Goal: Task Accomplishment & Management: Complete application form

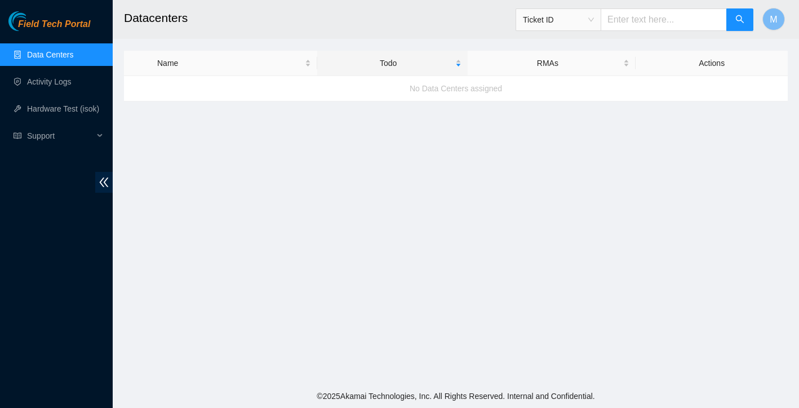
click at [59, 59] on link "Data Centers" at bounding box center [50, 54] width 46 height 9
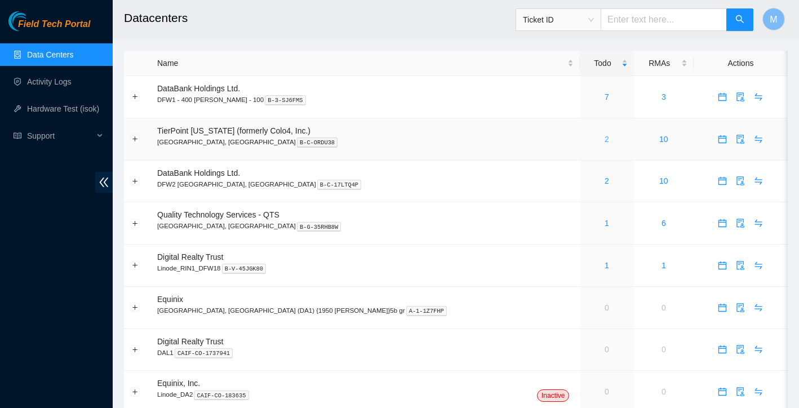
click at [605, 141] on link "2" at bounding box center [607, 139] width 5 height 9
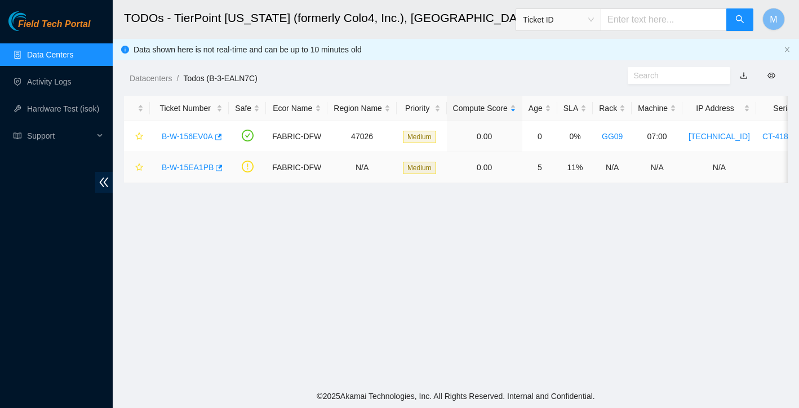
click at [192, 167] on link "B-W-15EA1PB" at bounding box center [188, 167] width 52 height 9
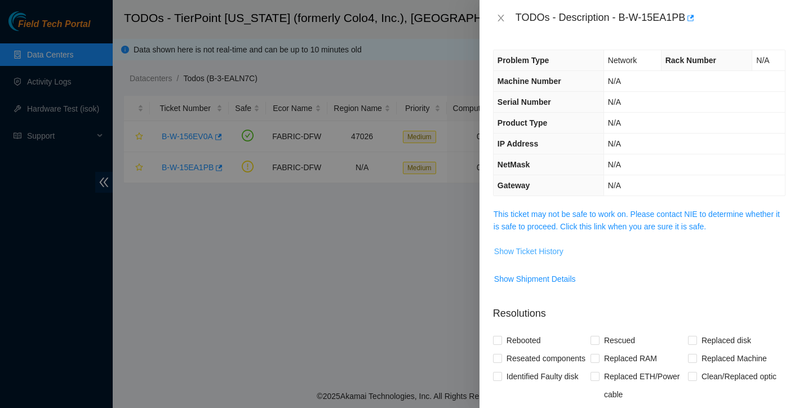
click at [505, 248] on span "Show Ticket History" at bounding box center [528, 251] width 69 height 12
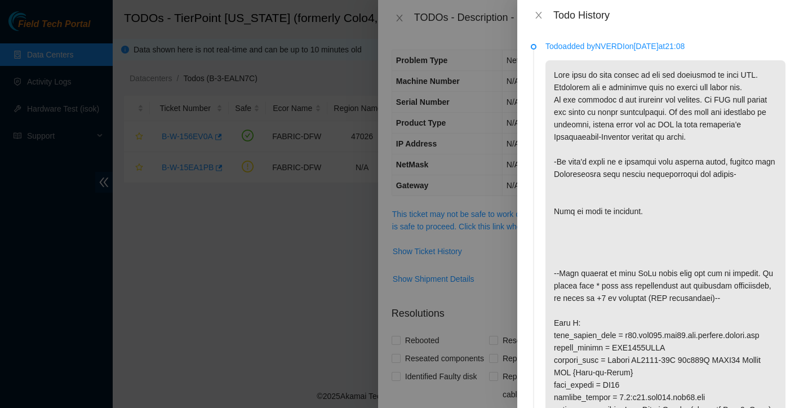
drag, startPoint x: 603, startPoint y: 48, endPoint x: 634, endPoint y: 47, distance: 31.0
click at [634, 47] on p "Todo added by NVERDI on 2025-09-06 at 21:08" at bounding box center [665, 46] width 240 height 12
copy p "NVERDI"
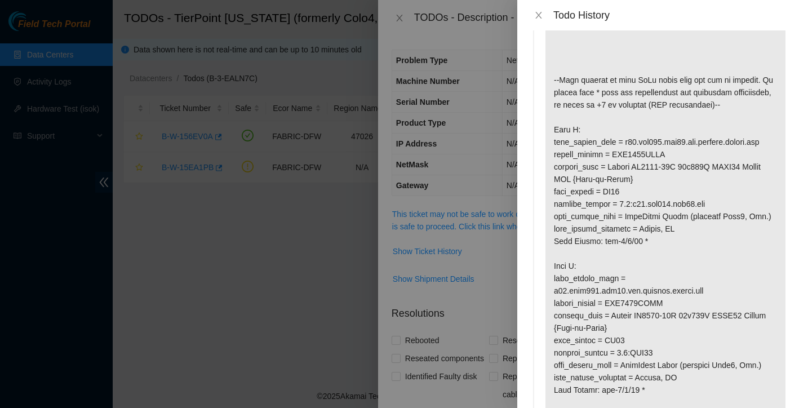
scroll to position [107, 0]
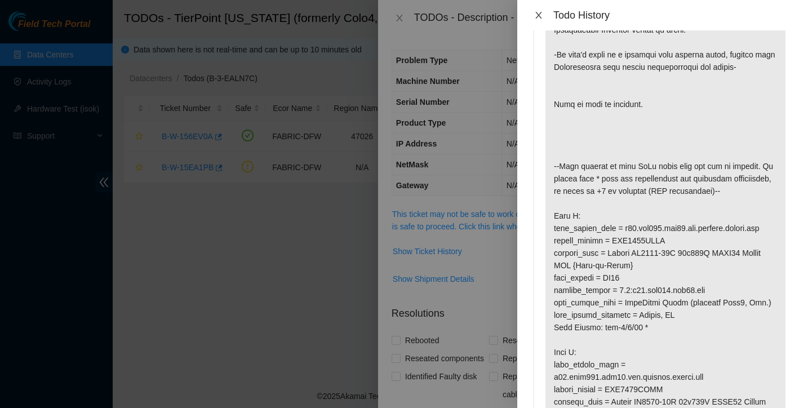
click at [540, 13] on icon "close" at bounding box center [538, 15] width 6 height 7
click at [540, 13] on div "TODOs - Description - B-W-15EA1PB" at bounding box center [549, 18] width 270 height 18
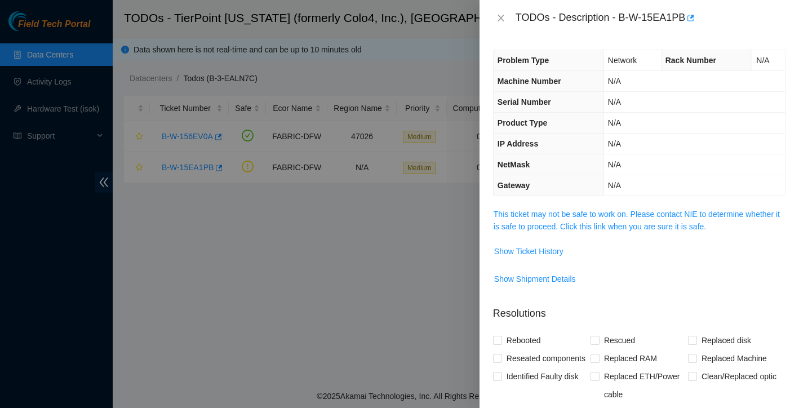
click at [613, 25] on div "TODOs - Description - B-W-15EA1PB" at bounding box center [650, 18] width 270 height 18
drag, startPoint x: 620, startPoint y: 12, endPoint x: 687, endPoint y: 16, distance: 67.1
click at [687, 16] on div "TODOs - Description - B-W-15EA1PB" at bounding box center [650, 18] width 270 height 18
copy div "B-W-15EA1PB"
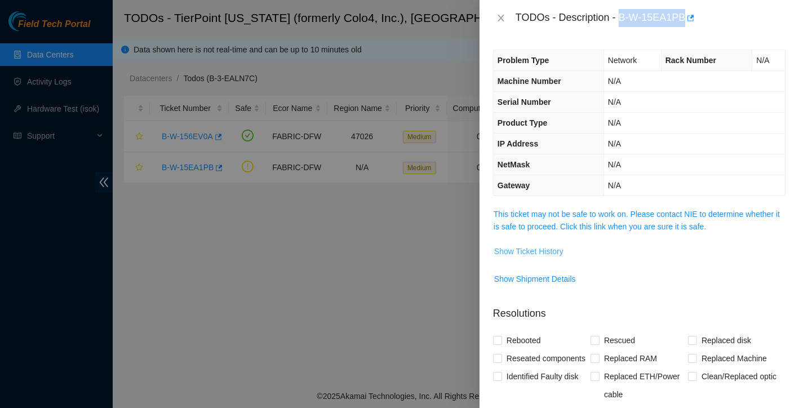
click at [554, 250] on span "Show Ticket History" at bounding box center [528, 251] width 69 height 12
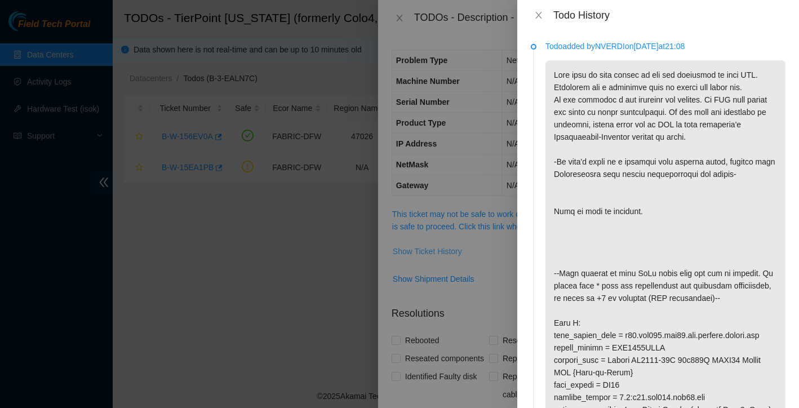
click at [554, 250] on div at bounding box center [399, 204] width 799 height 408
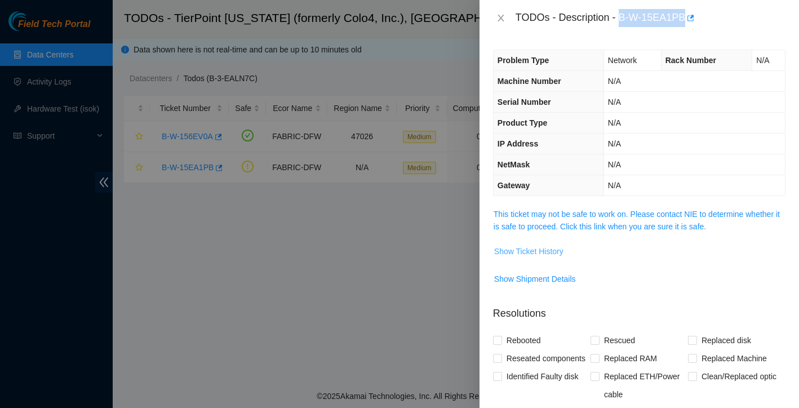
click at [554, 250] on span "Show Ticket History" at bounding box center [528, 251] width 69 height 12
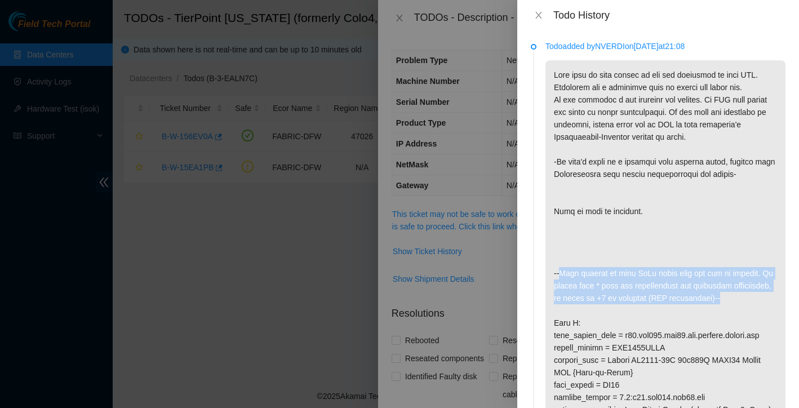
drag, startPoint x: 562, startPoint y: 273, endPoint x: 776, endPoint y: 302, distance: 216.1
copy p "Port numbers in this ToDo match what you see on chassis. If marked with * they …"
click at [539, 17] on icon "close" at bounding box center [538, 15] width 9 height 9
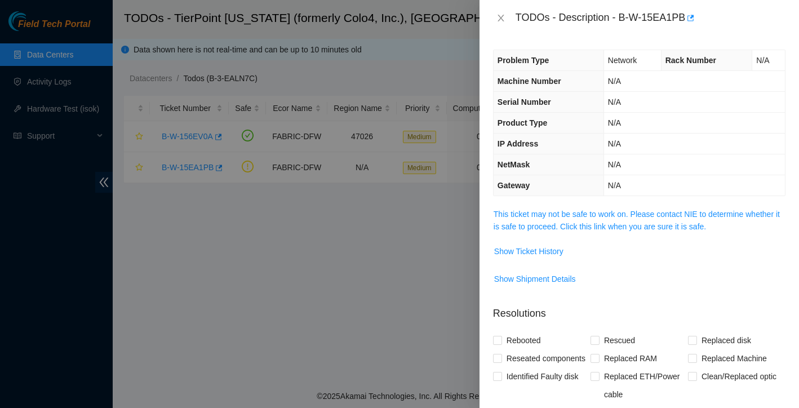
scroll to position [8, 0]
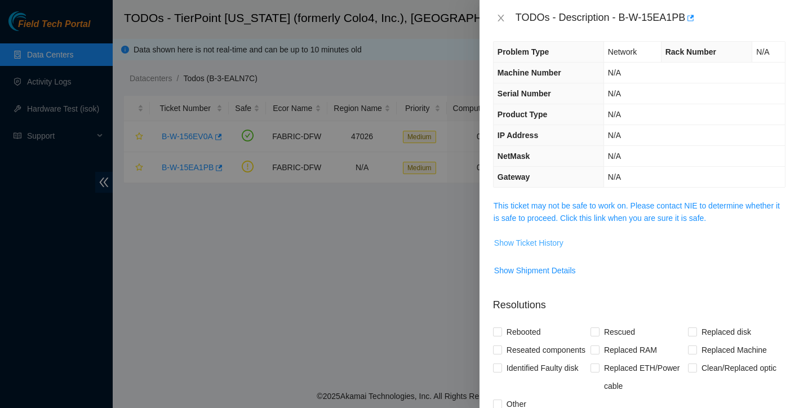
click at [563, 242] on span "Show Ticket History" at bounding box center [528, 243] width 69 height 12
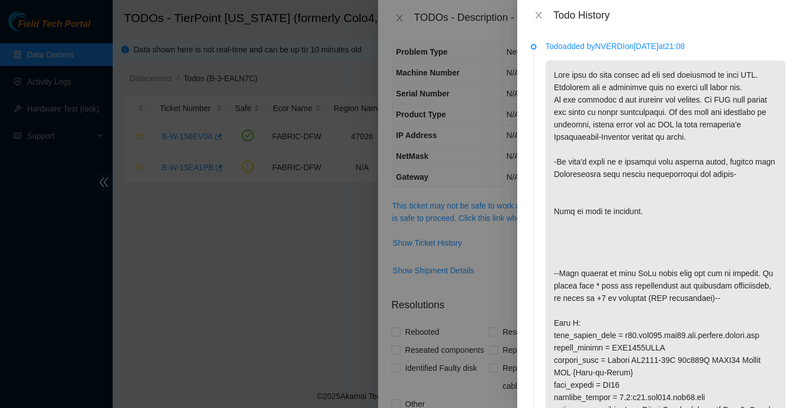
scroll to position [0, 0]
click at [537, 15] on icon "close" at bounding box center [538, 15] width 9 height 9
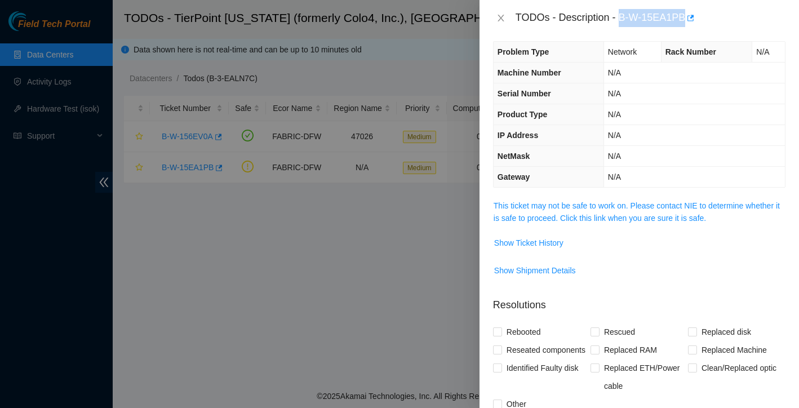
drag, startPoint x: 620, startPoint y: 19, endPoint x: 688, endPoint y: 24, distance: 68.4
click at [688, 24] on div "TODOs - Description - B-W-15EA1PB" at bounding box center [650, 18] width 270 height 18
copy div "B-W-15EA1PB"
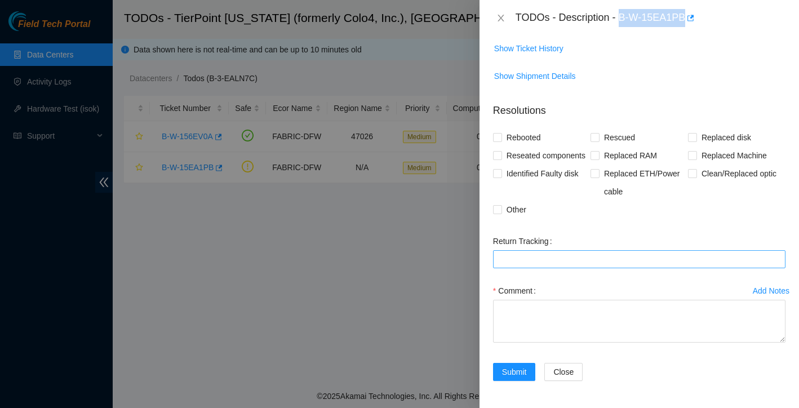
scroll to position [47, 0]
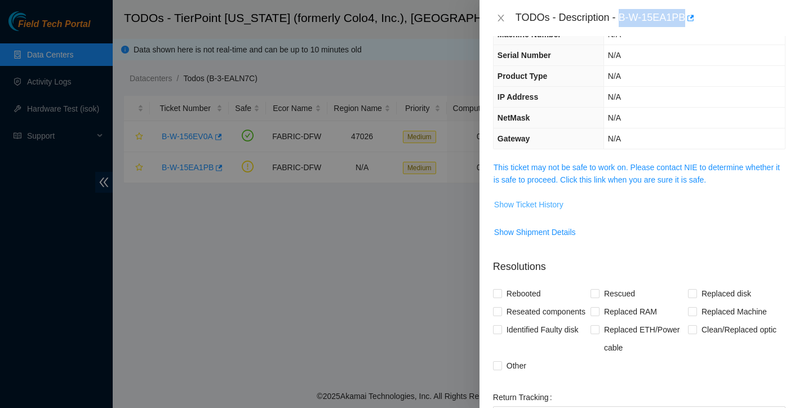
click at [548, 206] on span "Show Ticket History" at bounding box center [528, 204] width 69 height 12
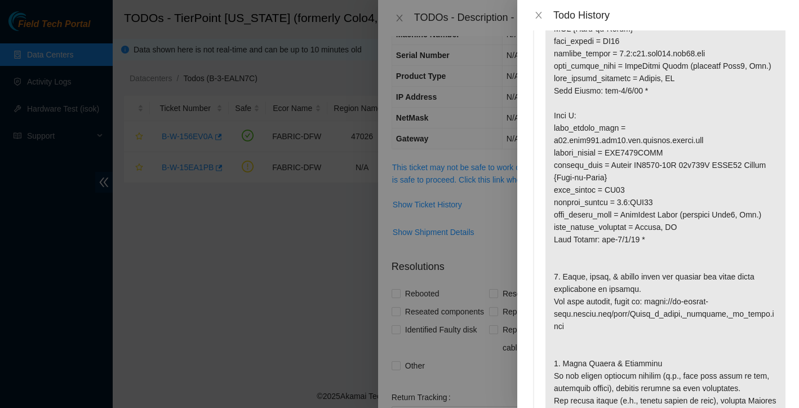
scroll to position [374, 0]
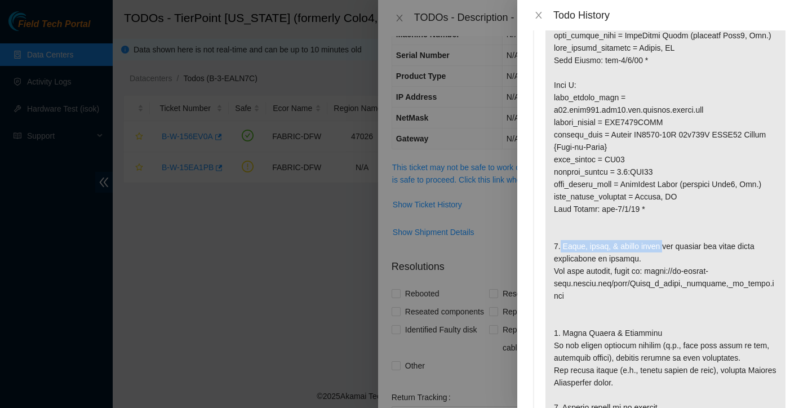
drag, startPoint x: 562, startPoint y: 257, endPoint x: 667, endPoint y: 261, distance: 105.4
click at [667, 261] on p at bounding box center [665, 91] width 240 height 810
copy p "Scope, clean, & reseat fiber"
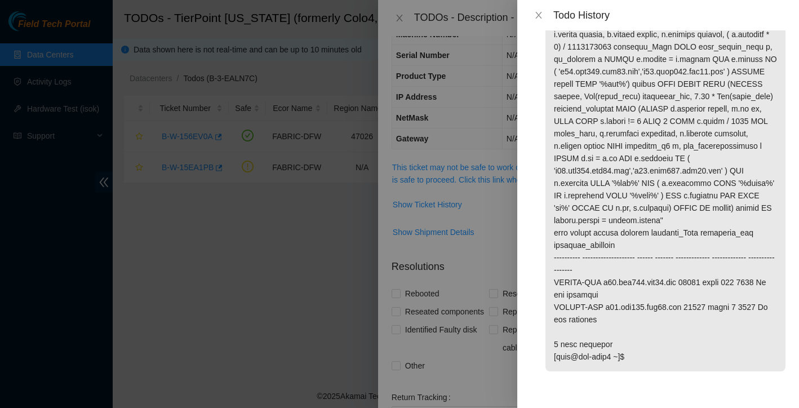
scroll to position [1064, 0]
click at [539, 12] on icon "close" at bounding box center [538, 15] width 9 height 9
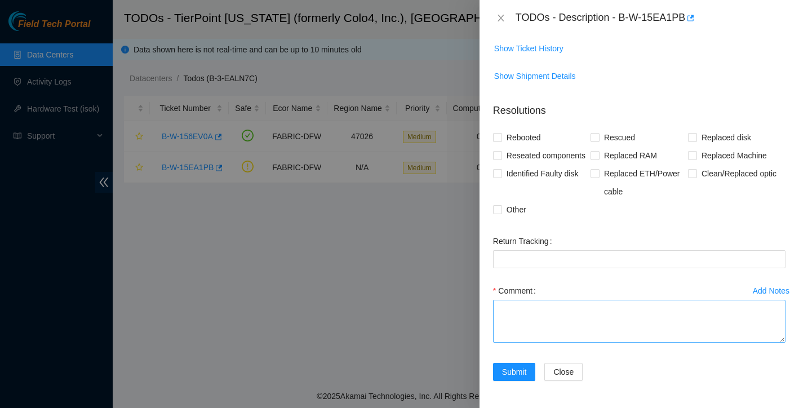
scroll to position [221, 0]
click at [555, 317] on textarea "Comment" at bounding box center [639, 321] width 292 height 43
paste textarea "Scope, clean, & reseat fiber"
click at [522, 311] on textarea "Scope, clean, & reseat fiber" at bounding box center [639, 321] width 292 height 43
click at [554, 312] on textarea "Scoped, clean, & reseat fiber" at bounding box center [639, 321] width 292 height 43
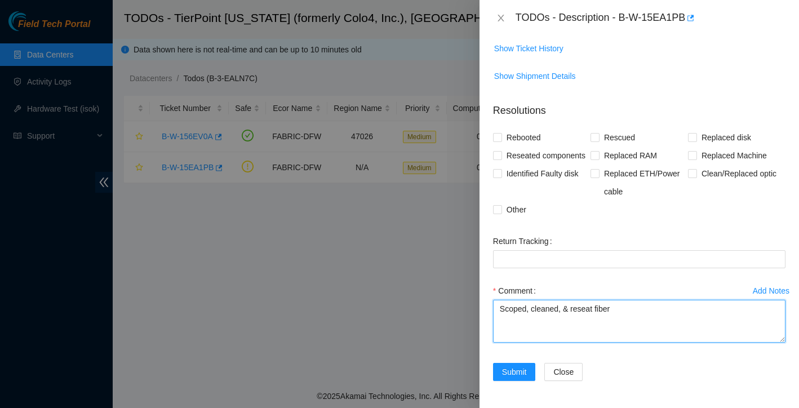
click at [631, 310] on textarea "Scoped, cleaned, & reseat fiber" at bounding box center [639, 321] width 292 height 43
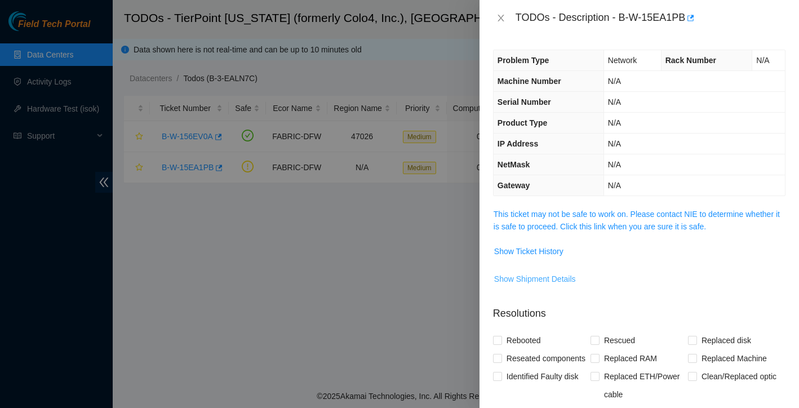
scroll to position [0, 0]
click at [553, 250] on span "Show Ticket History" at bounding box center [528, 251] width 69 height 12
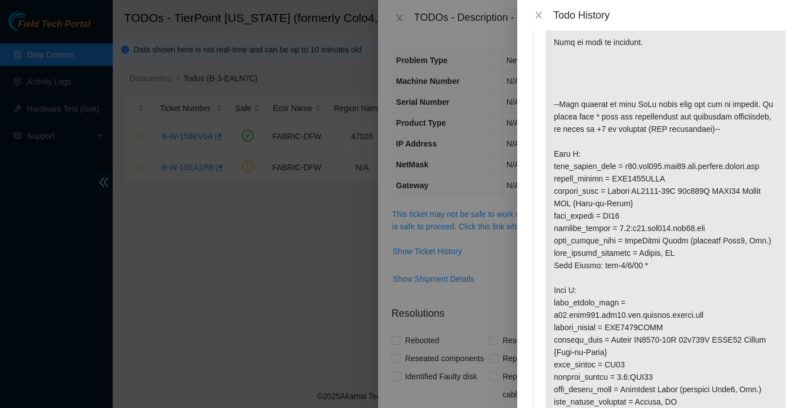
scroll to position [154, 0]
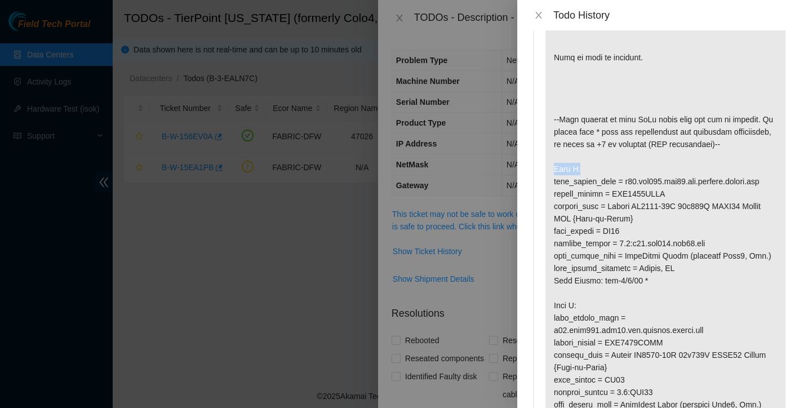
drag, startPoint x: 554, startPoint y: 169, endPoint x: 580, endPoint y: 170, distance: 25.4
click at [580, 170] on p at bounding box center [665, 311] width 240 height 810
copy p "Side A:"
click at [486, 307] on div at bounding box center [399, 204] width 799 height 408
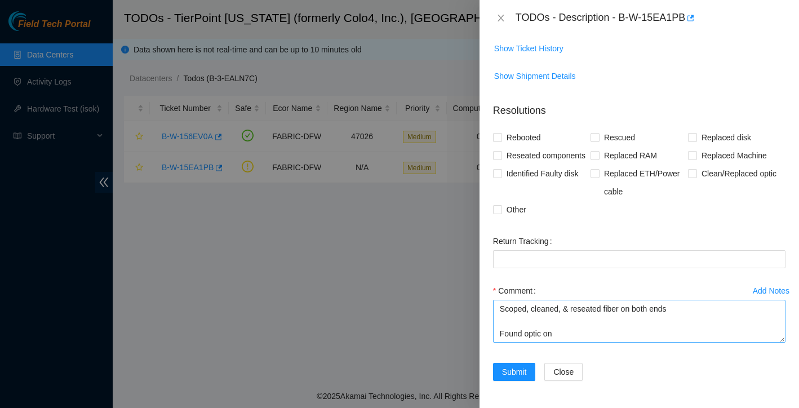
scroll to position [221, 0]
click at [581, 335] on textarea "Scoped, cleaned, & reseated fiber on both ends Found optic on" at bounding box center [639, 321] width 292 height 43
paste textarea "Side A:"
paste textarea "C2007390561"
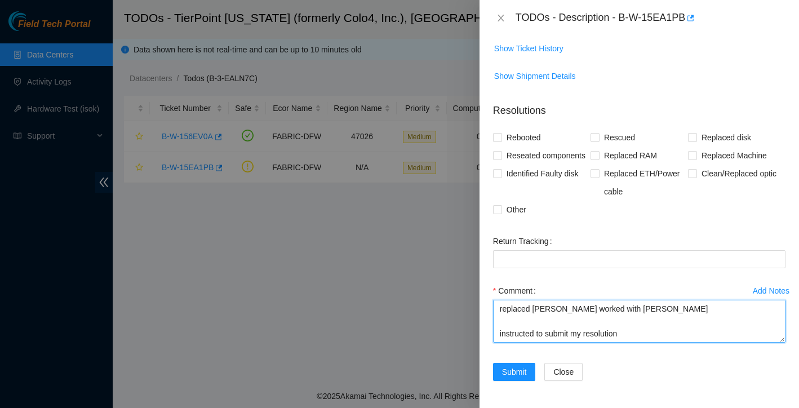
scroll to position [70, 0]
paste textarea "C2007390561"
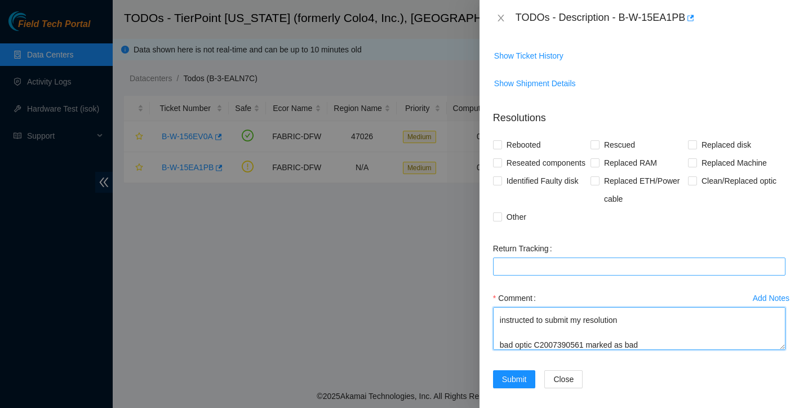
scroll to position [154, 0]
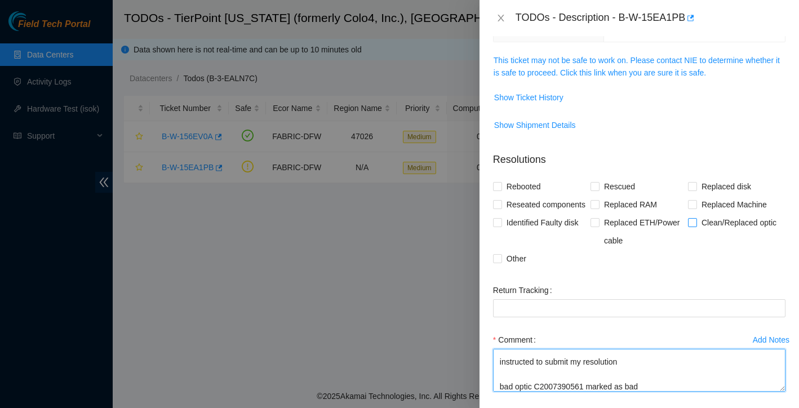
type textarea "Scoped, cleaned, & reseated fiber on both ends Found optic on Side A: to be bad…"
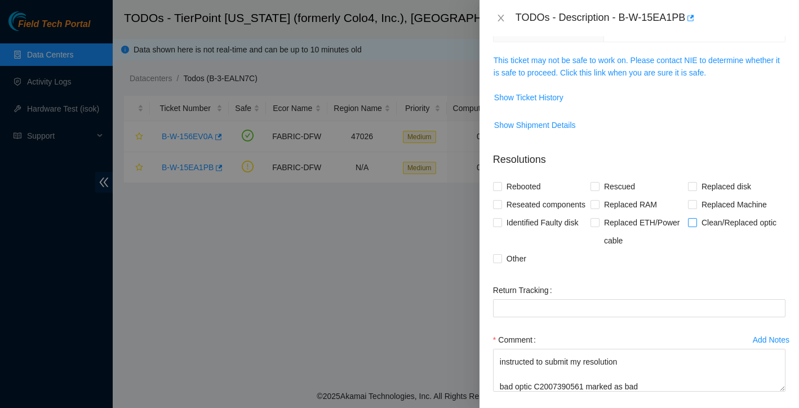
click at [690, 226] on input "Clean/Replaced optic" at bounding box center [692, 222] width 8 height 8
checkbox input "true"
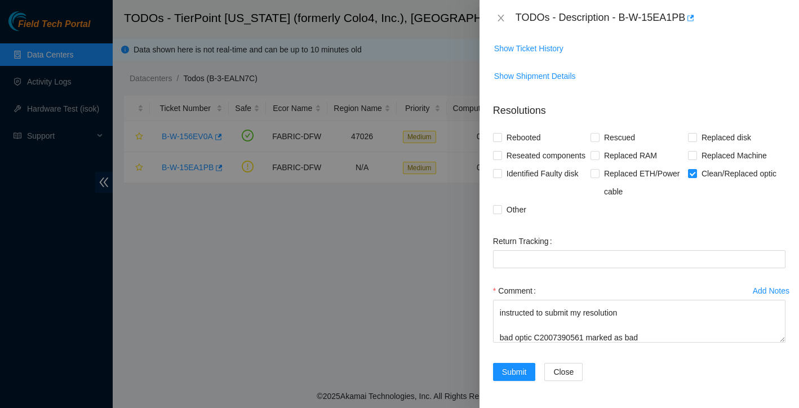
scroll to position [221, 0]
click at [497, 215] on label "Other" at bounding box center [512, 210] width 38 height 18
click at [497, 213] on input "Other" at bounding box center [497, 209] width 8 height 8
checkbox input "true"
click at [514, 371] on span "Submit" at bounding box center [514, 372] width 25 height 12
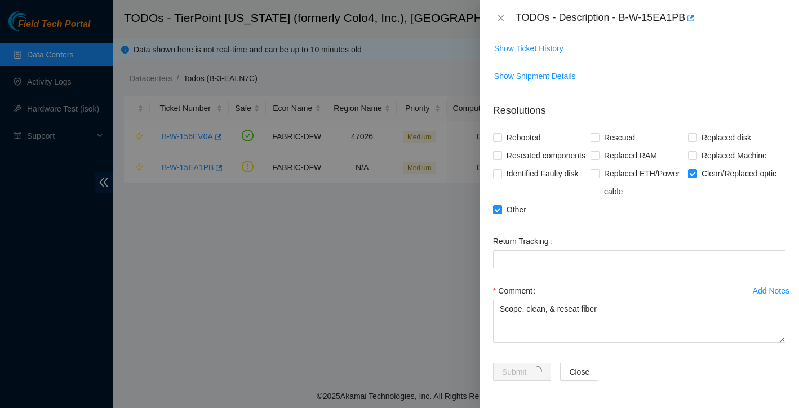
scroll to position [0, 0]
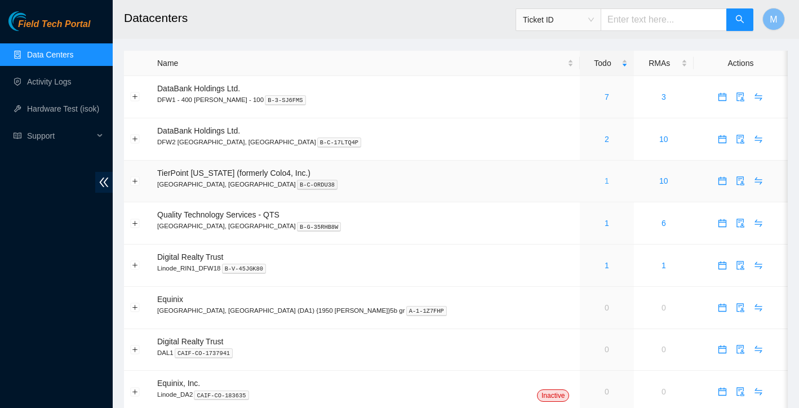
click at [605, 185] on link "1" at bounding box center [607, 180] width 5 height 9
